Goal: Information Seeking & Learning: Learn about a topic

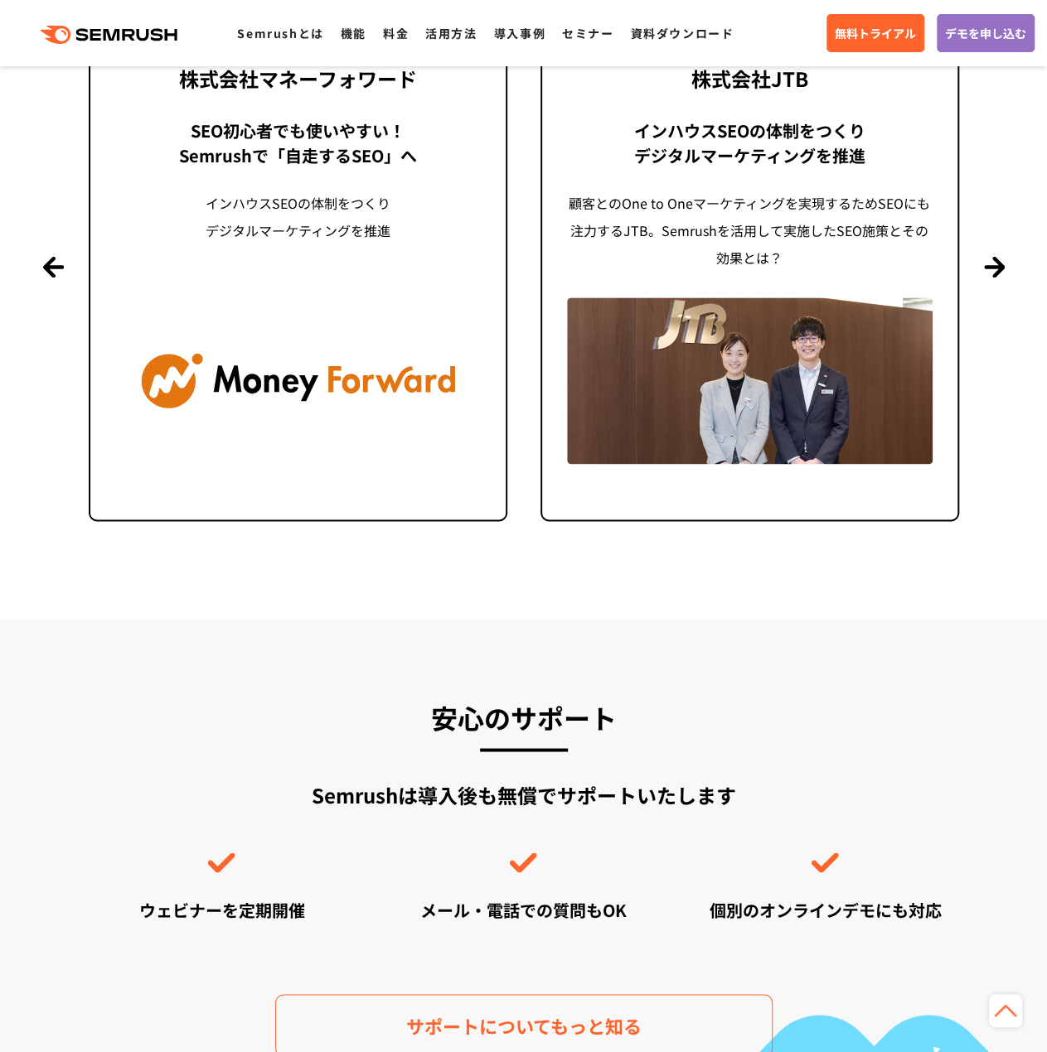
scroll to position [3977, 0]
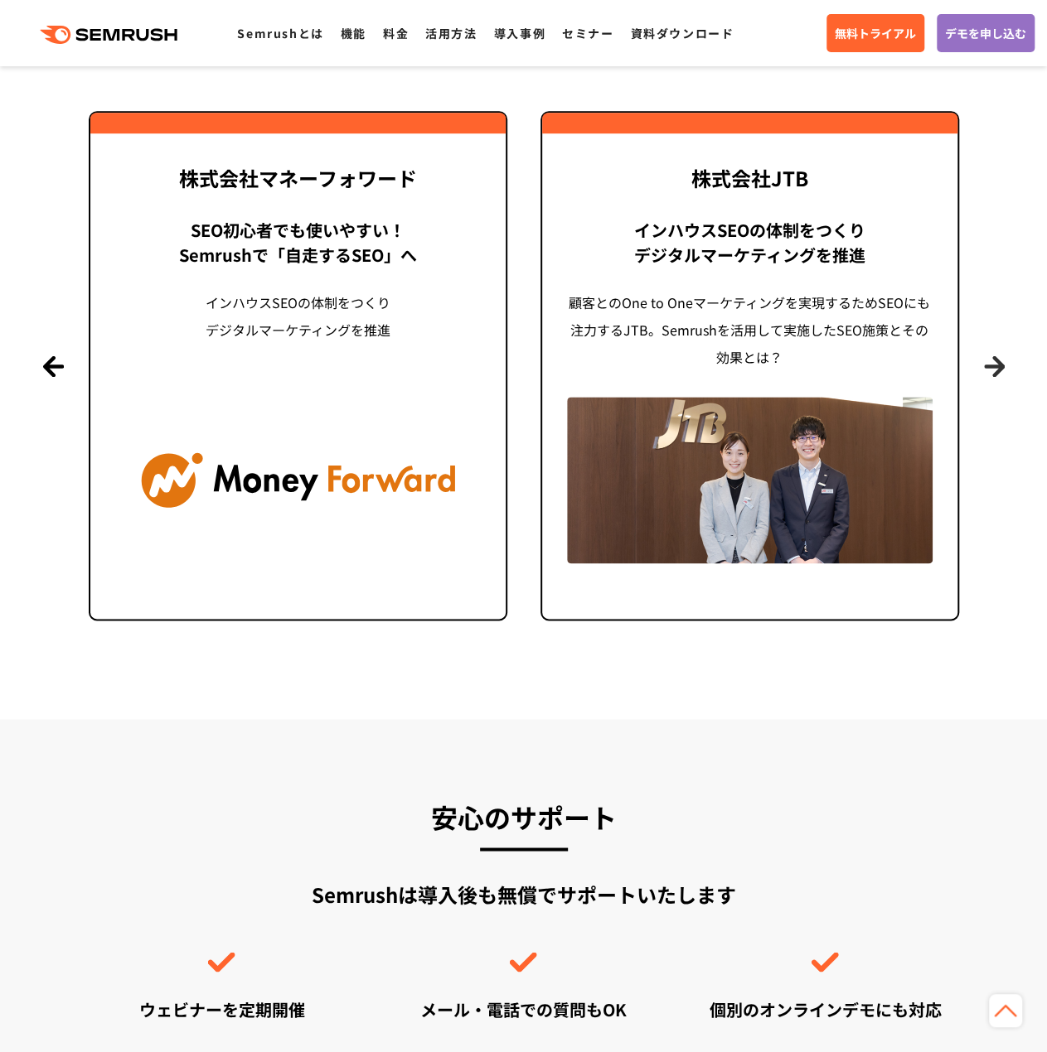
click at [999, 367] on button "Next" at bounding box center [994, 365] width 21 height 21
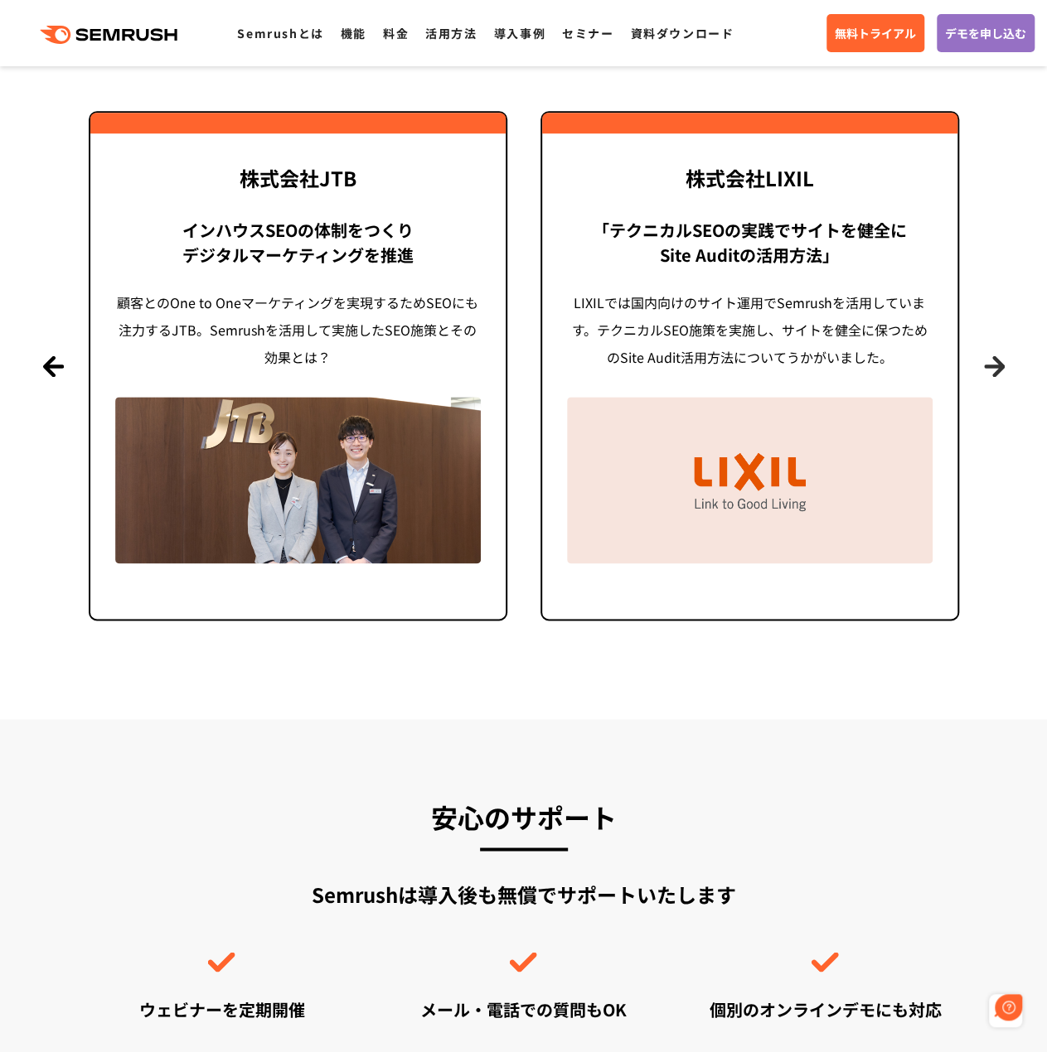
scroll to position [0, 0]
click at [999, 367] on button "Next" at bounding box center [994, 365] width 21 height 21
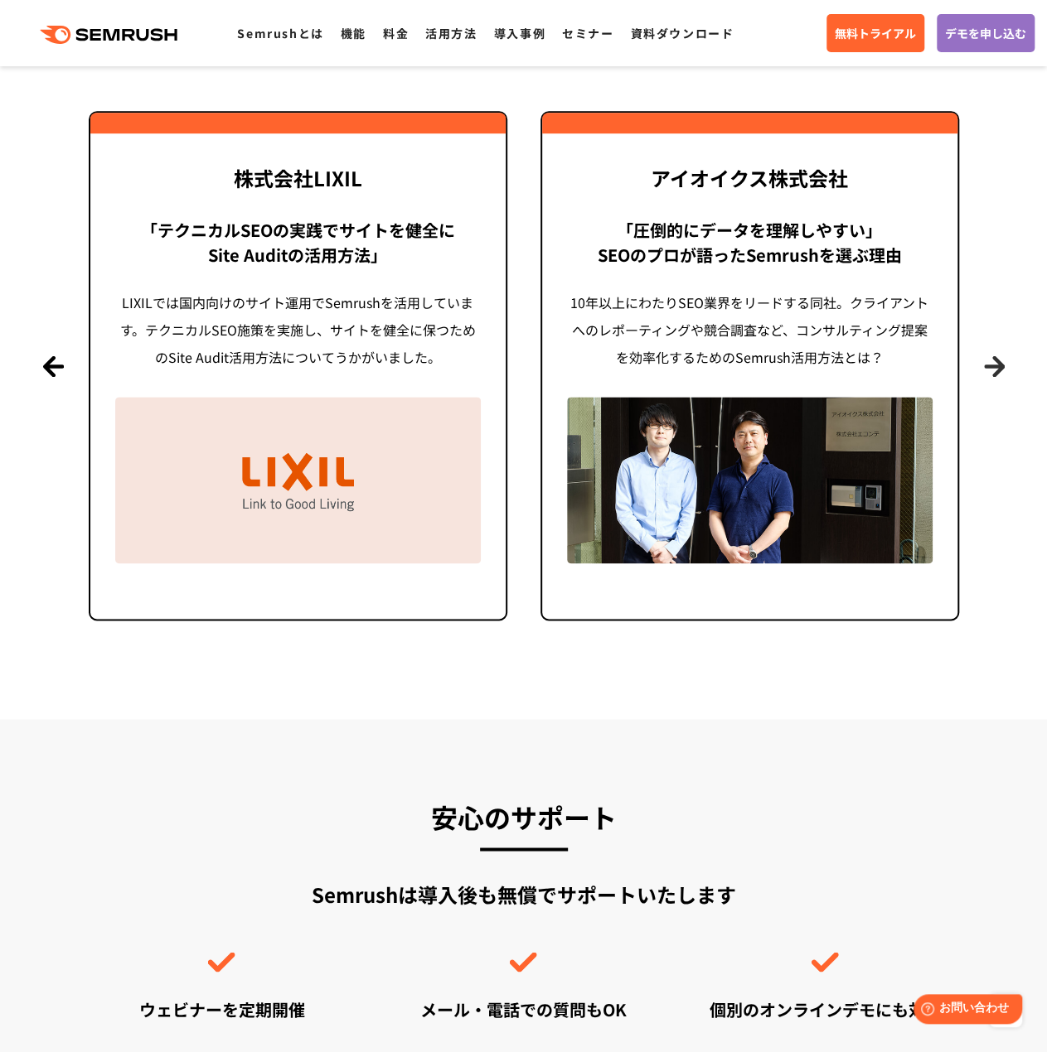
click at [999, 367] on button "Next" at bounding box center [994, 365] width 21 height 21
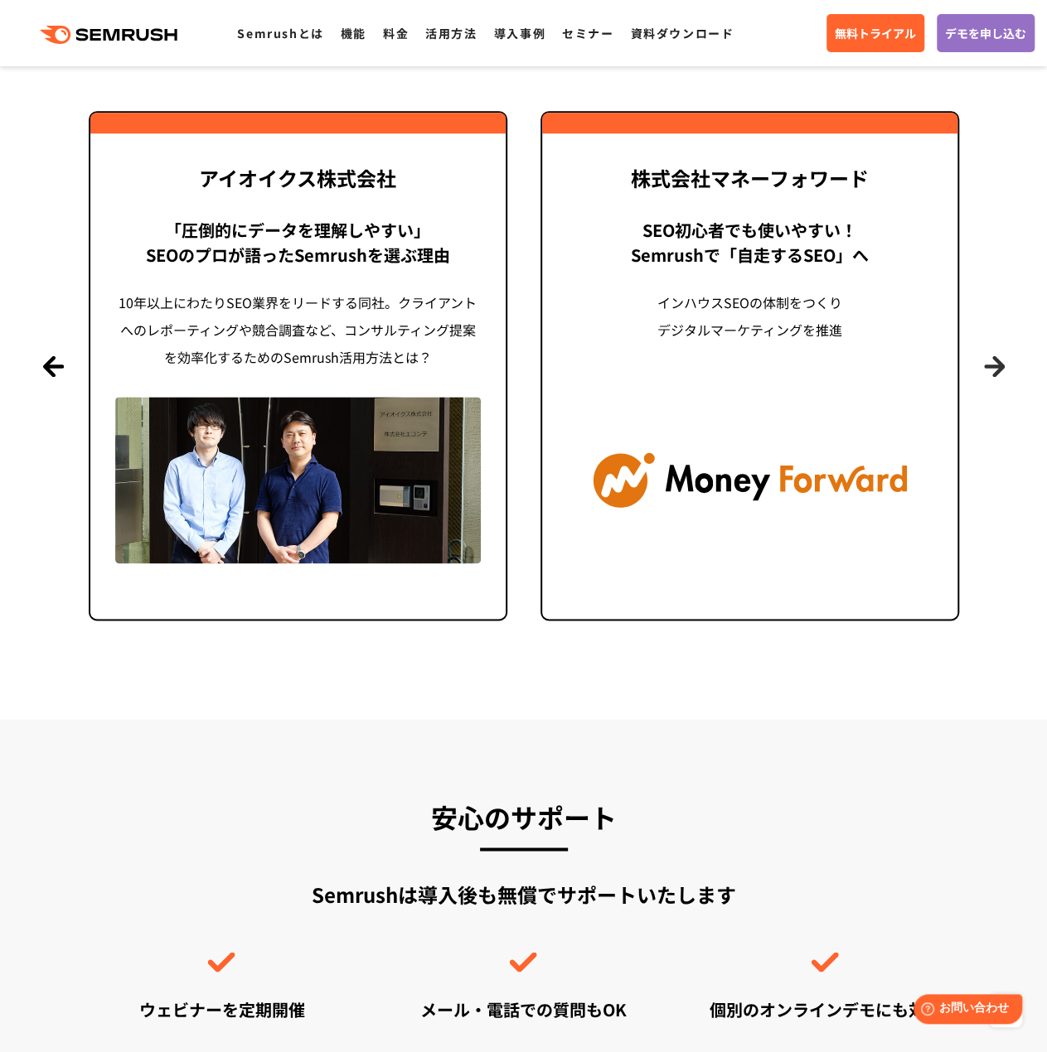
click at [984, 370] on button "Next" at bounding box center [994, 365] width 21 height 21
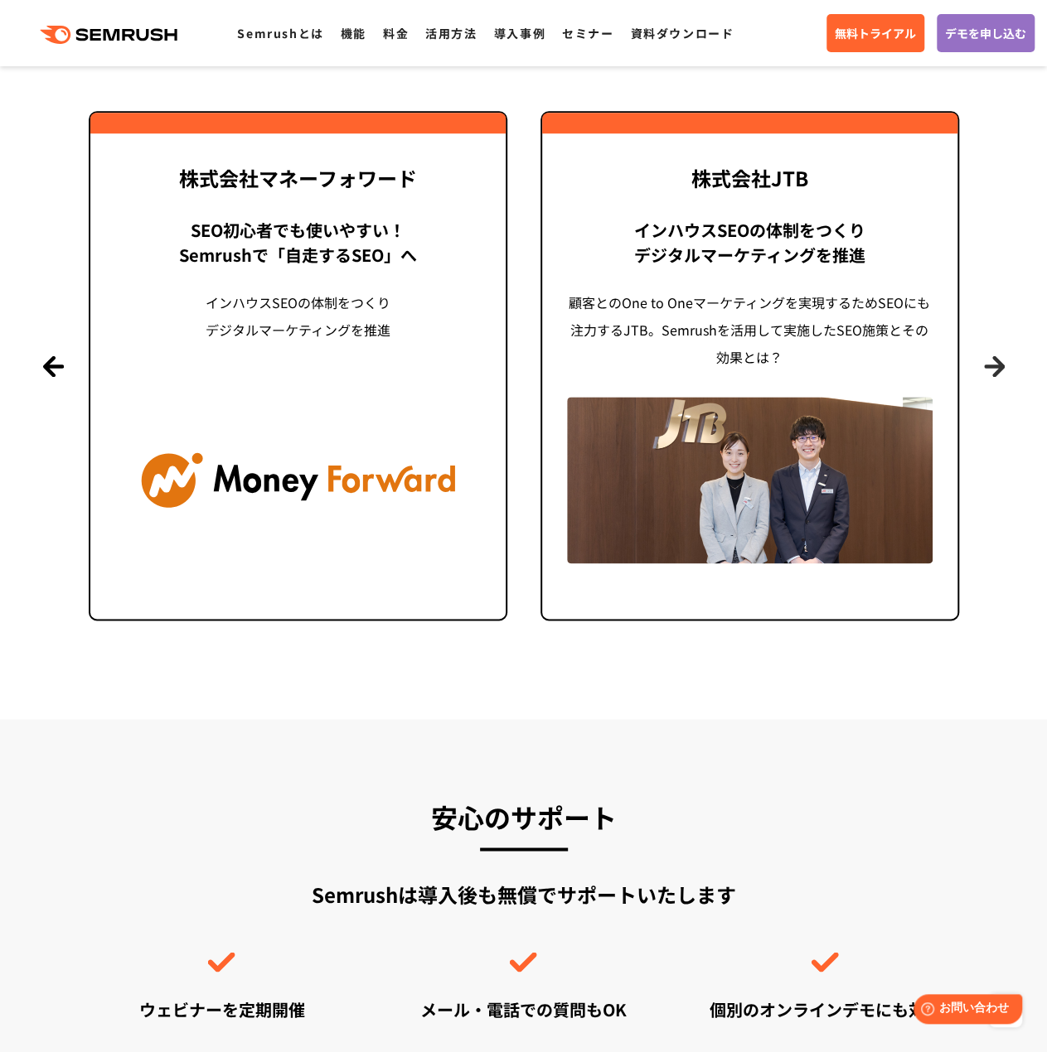
click at [984, 370] on button "Next" at bounding box center [994, 365] width 21 height 21
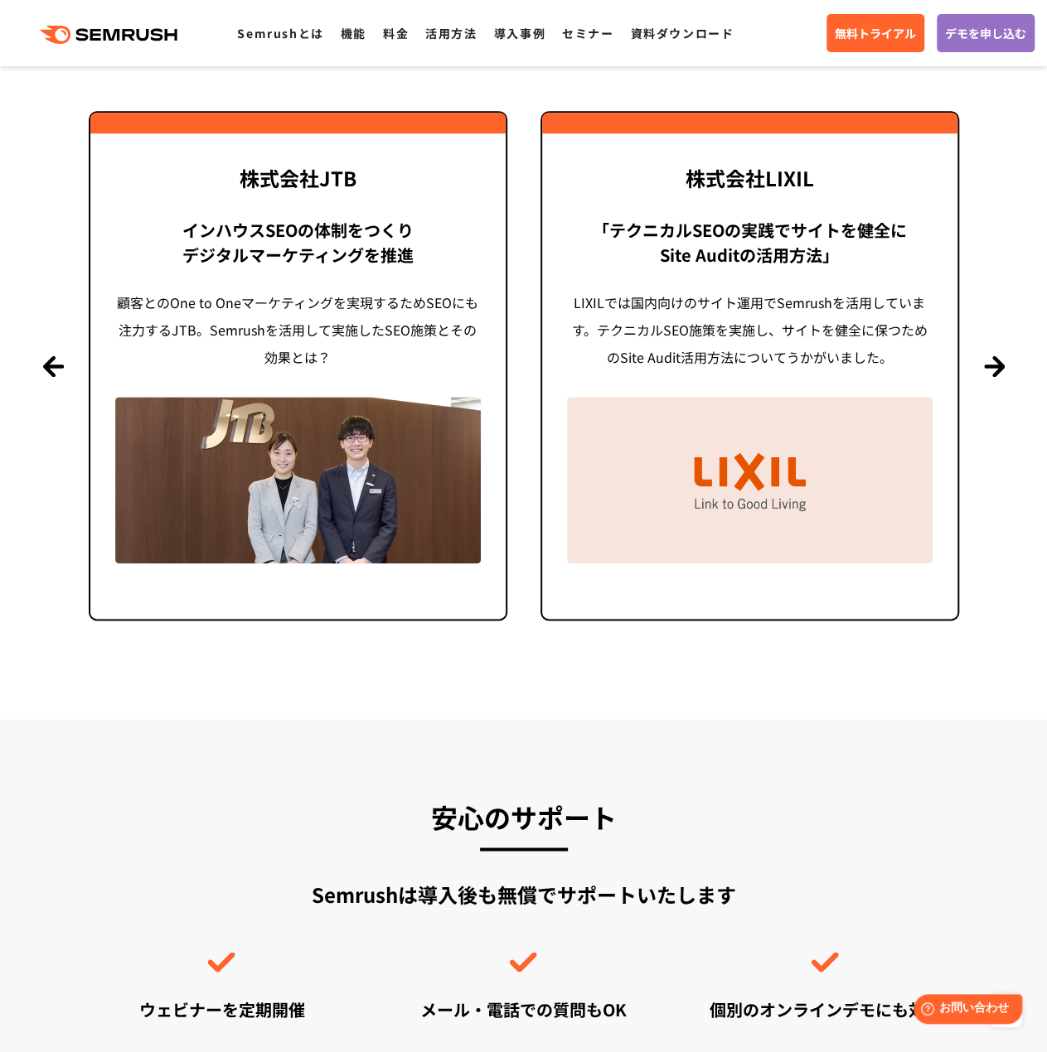
click at [1001, 380] on section "導入事例 世界1000万ユーザーが利用する Semrushの導入事例 Previous 株式会社LIXIL 「テクニカルSEOの実践でサイトを健全に Site…" at bounding box center [523, 281] width 1047 height 874
click at [984, 373] on button "Next" at bounding box center [994, 365] width 21 height 21
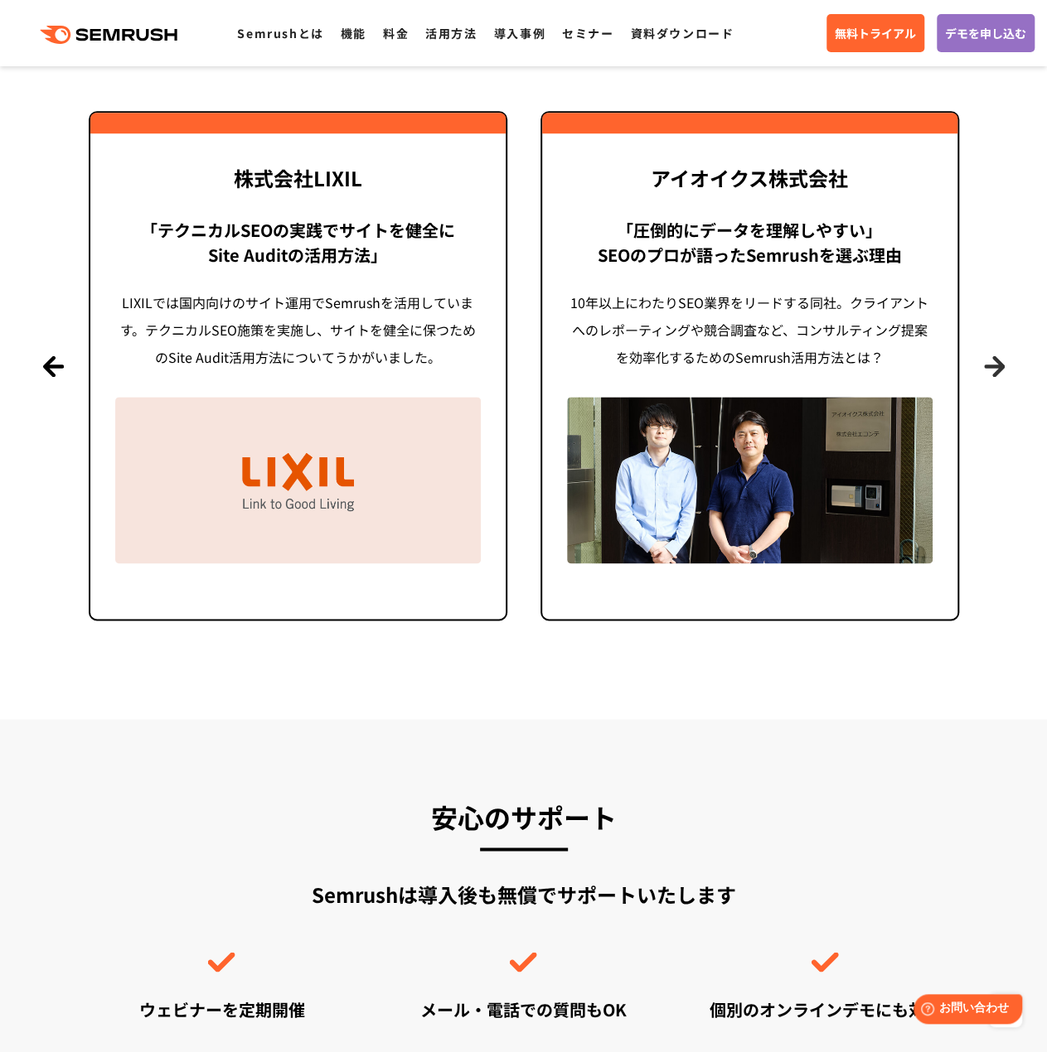
click at [984, 373] on button "Next" at bounding box center [994, 365] width 21 height 21
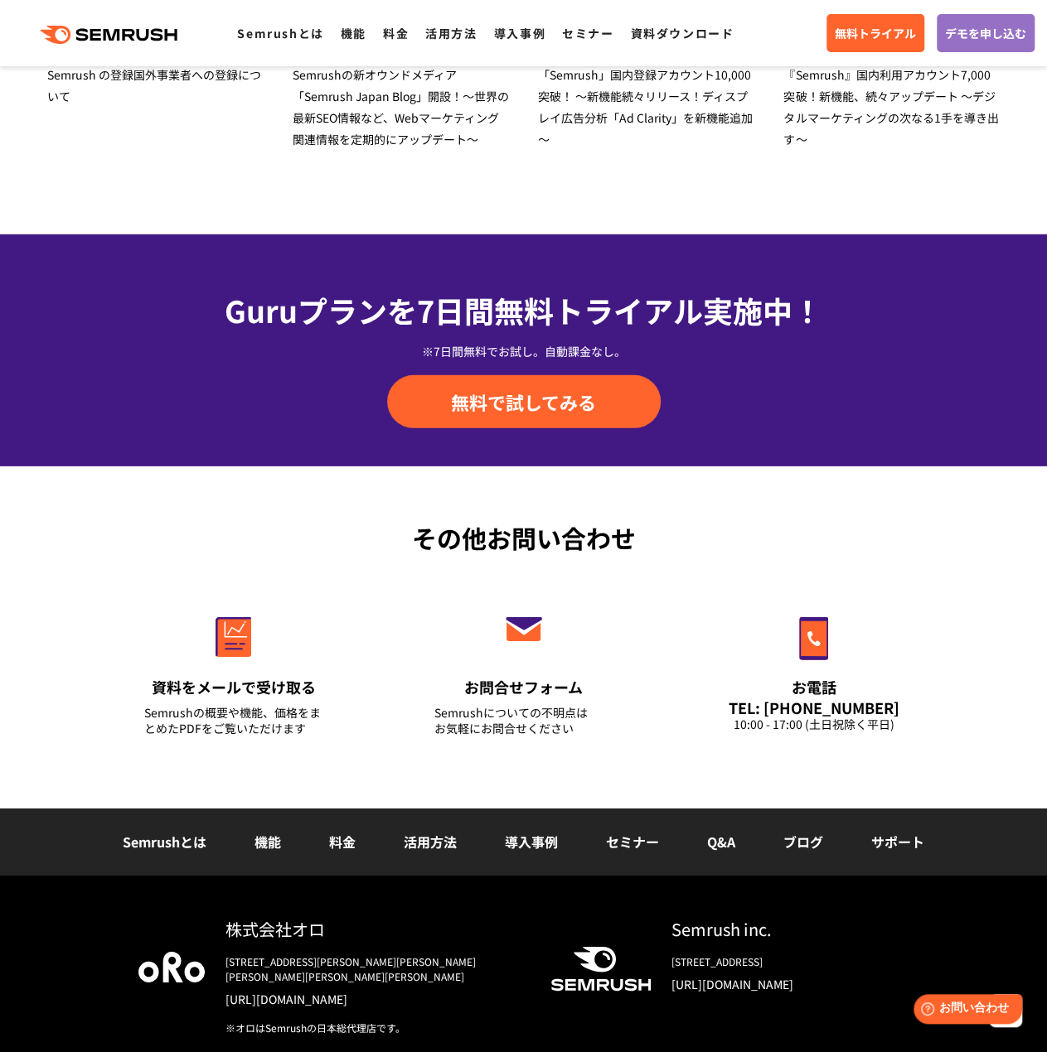
scroll to position [5461, 0]
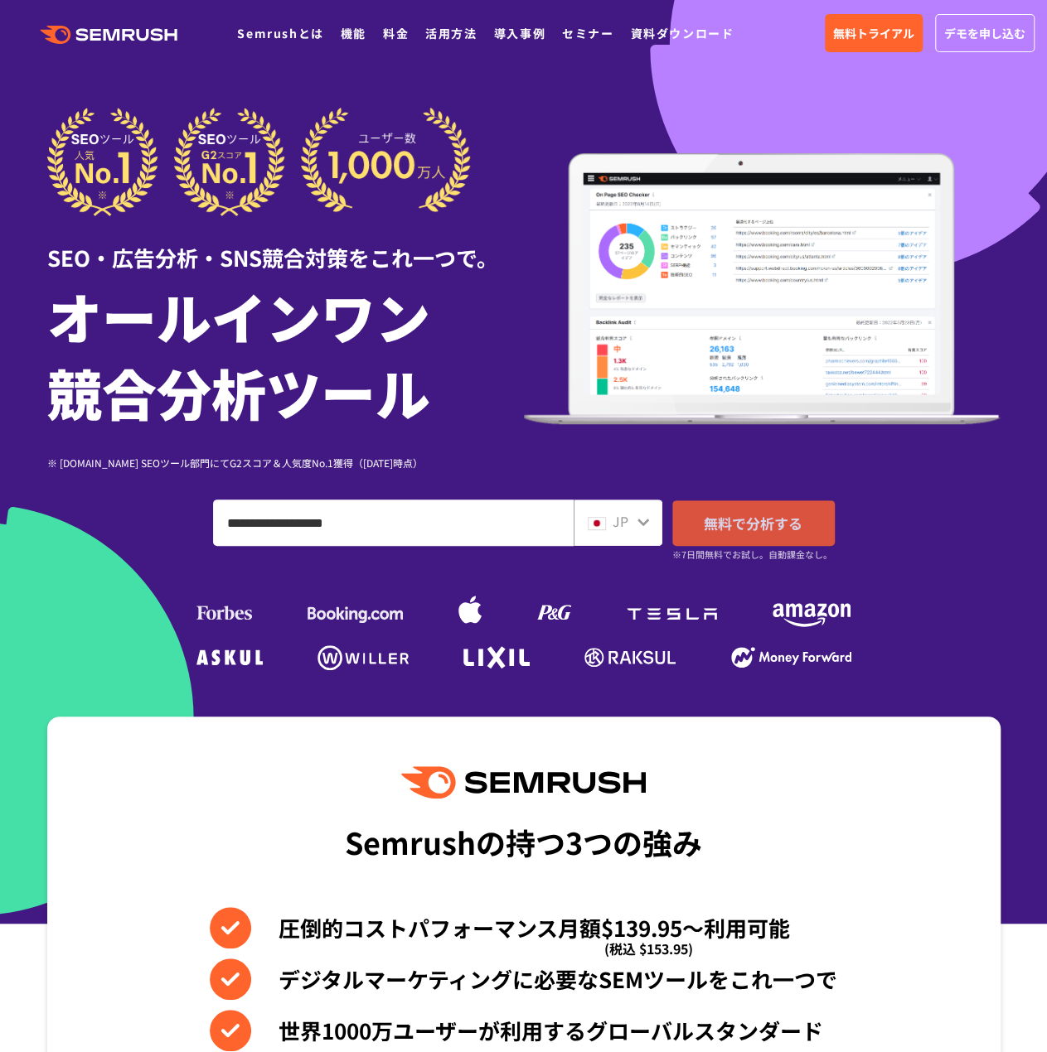
type input "**********"
click at [727, 536] on link "無料で分析する" at bounding box center [753, 523] width 162 height 46
